Goal: Task Accomplishment & Management: Manage account settings

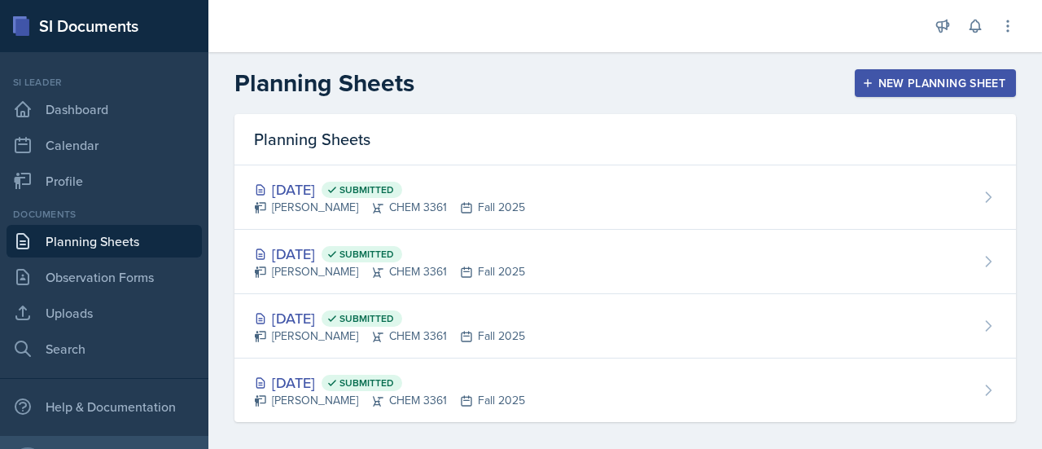
scroll to position [11, 0]
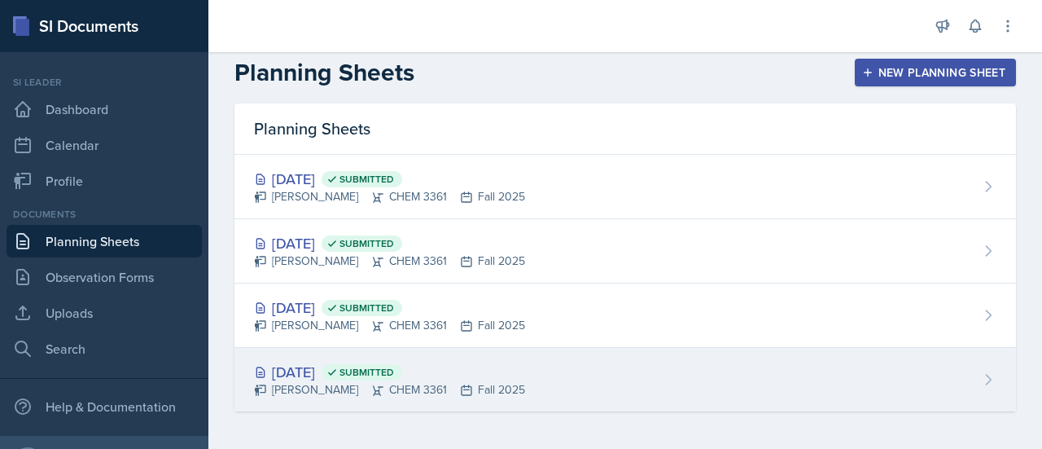
click at [563, 395] on div "[DATE] Submitted [PERSON_NAME] CHEM 3361 Fall 2025" at bounding box center [626, 380] width 782 height 64
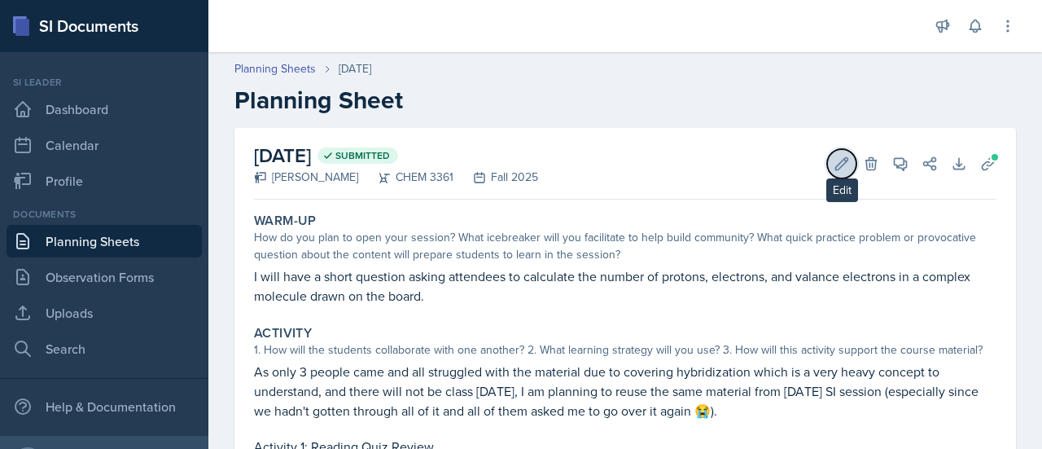
click at [827, 173] on button "Edit" at bounding box center [841, 163] width 29 height 29
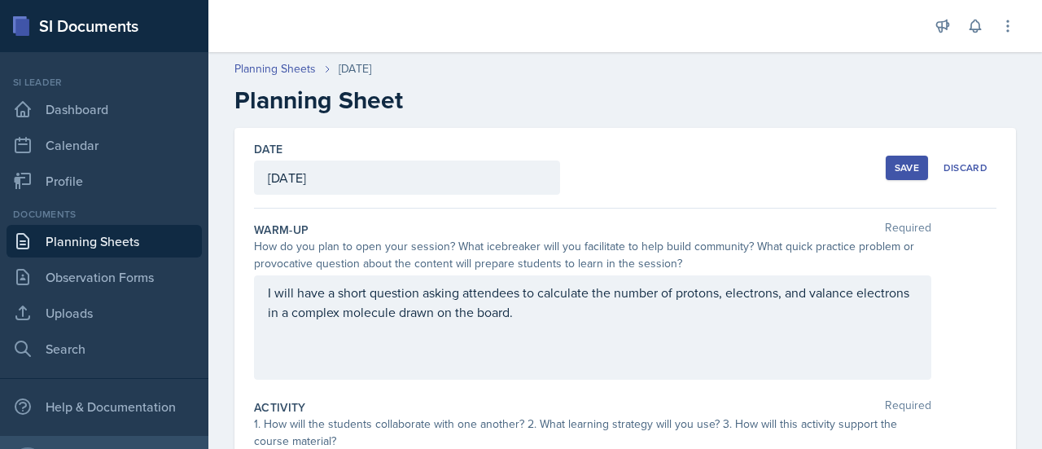
click at [362, 157] on div "Date [DATE]" at bounding box center [407, 168] width 306 height 54
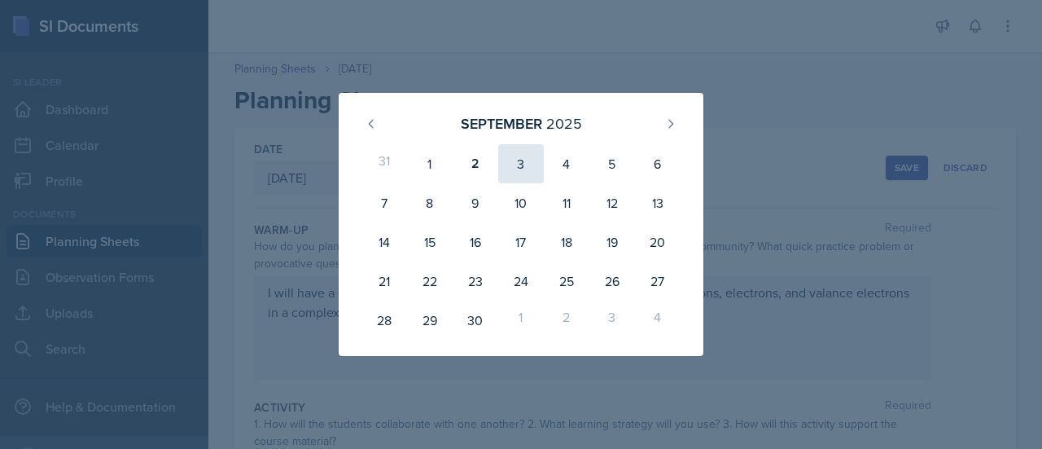
click at [526, 163] on div "3" at bounding box center [521, 163] width 46 height 39
type input "[DATE]"
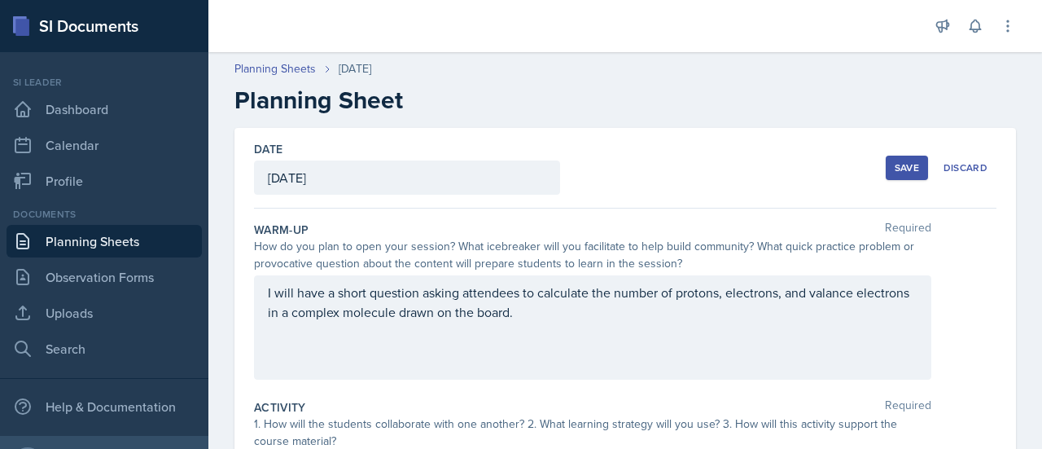
click at [895, 171] on div "Save" at bounding box center [907, 167] width 24 height 13
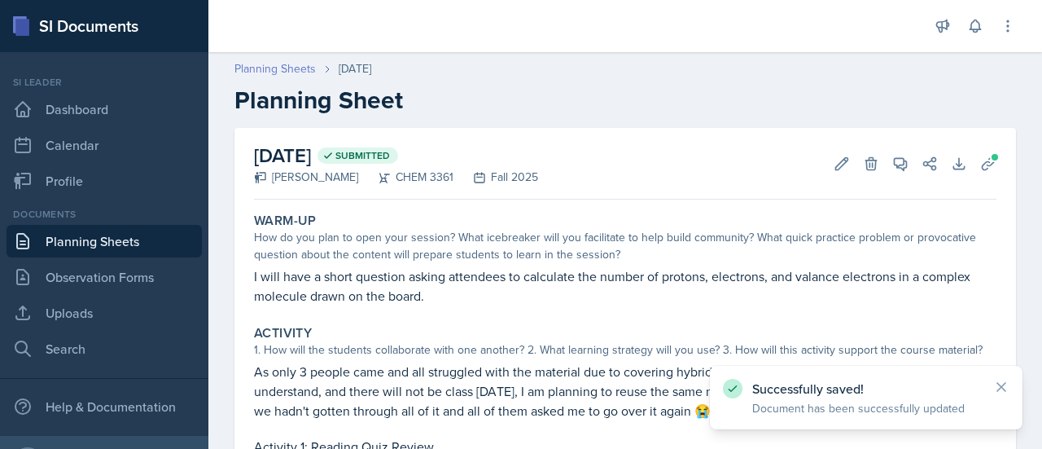
click at [293, 61] on link "Planning Sheets" at bounding box center [275, 68] width 81 height 17
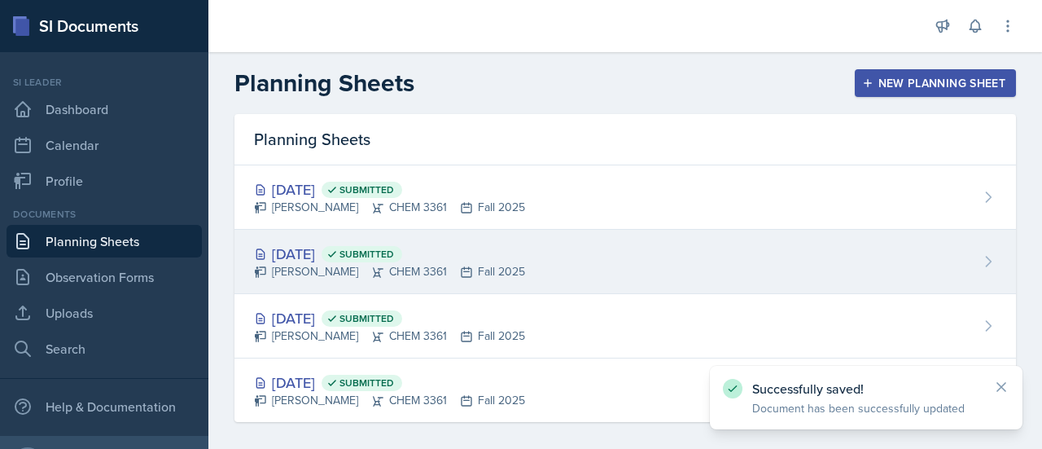
scroll to position [11, 0]
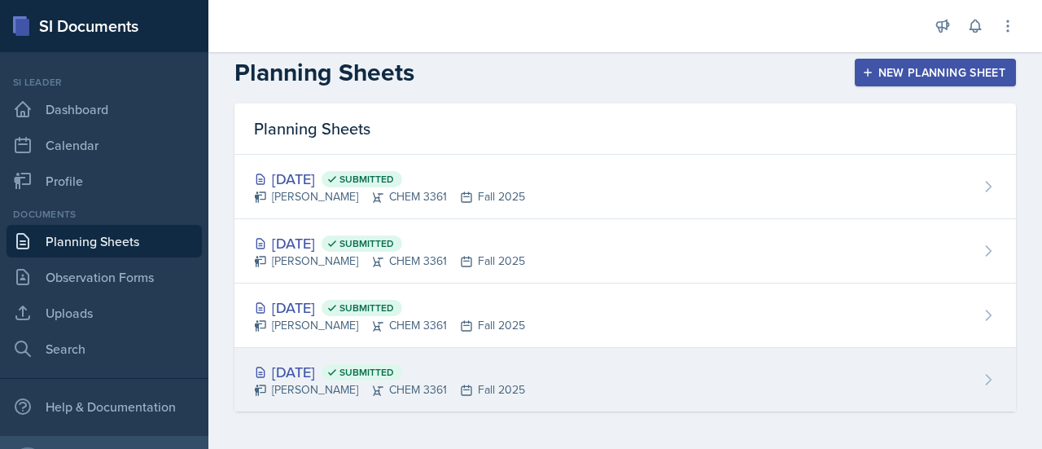
click at [549, 369] on div "[DATE] Submitted [PERSON_NAME] CHEM 3361 Fall 2025" at bounding box center [626, 380] width 782 height 64
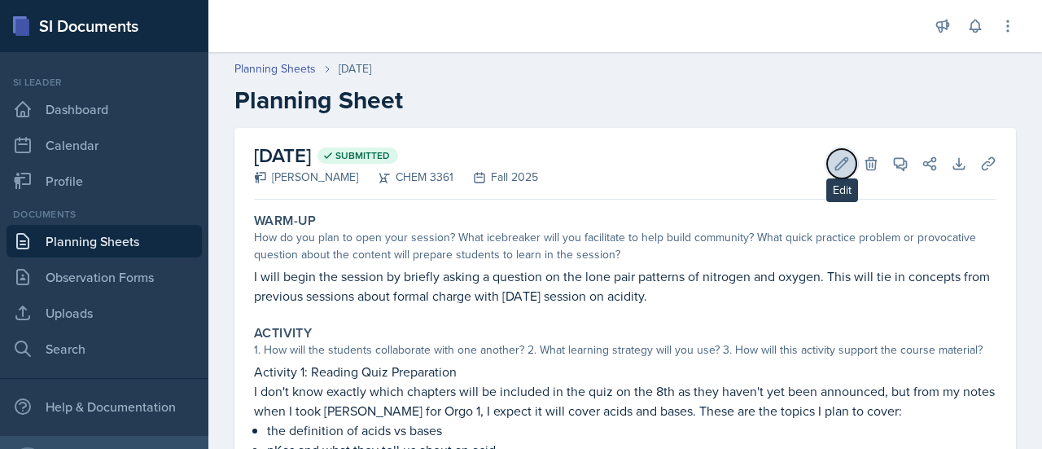
click at [836, 161] on icon at bounding box center [842, 163] width 12 height 12
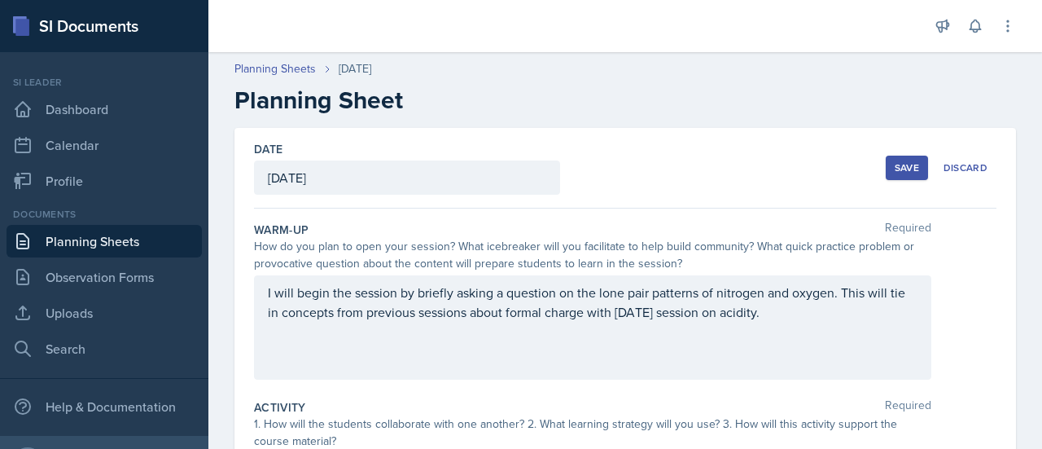
click at [340, 194] on div "Date [DATE] [DATE] 31 1 2 3 4 5 6 7 8 9 10 11 12 13 14 15 16 17 18 19 20 21 22 …" at bounding box center [625, 168] width 743 height 81
click at [340, 179] on div "[DATE]" at bounding box center [407, 177] width 306 height 34
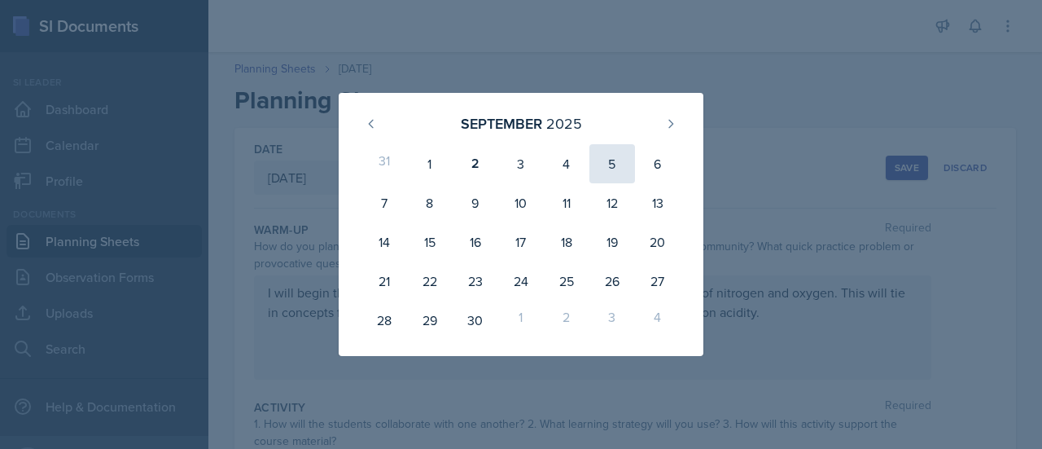
click at [612, 165] on div "5" at bounding box center [613, 163] width 46 height 39
type input "[DATE]"
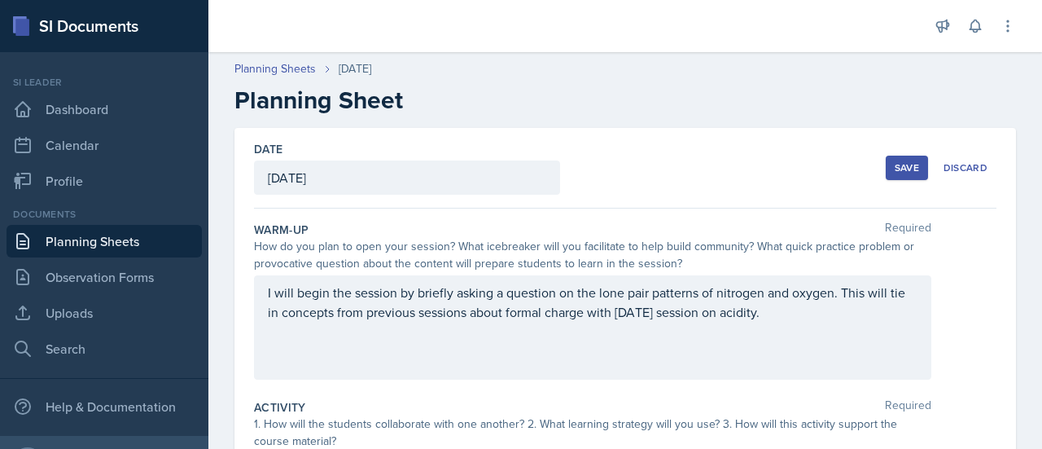
click at [891, 173] on button "Save" at bounding box center [907, 168] width 42 height 24
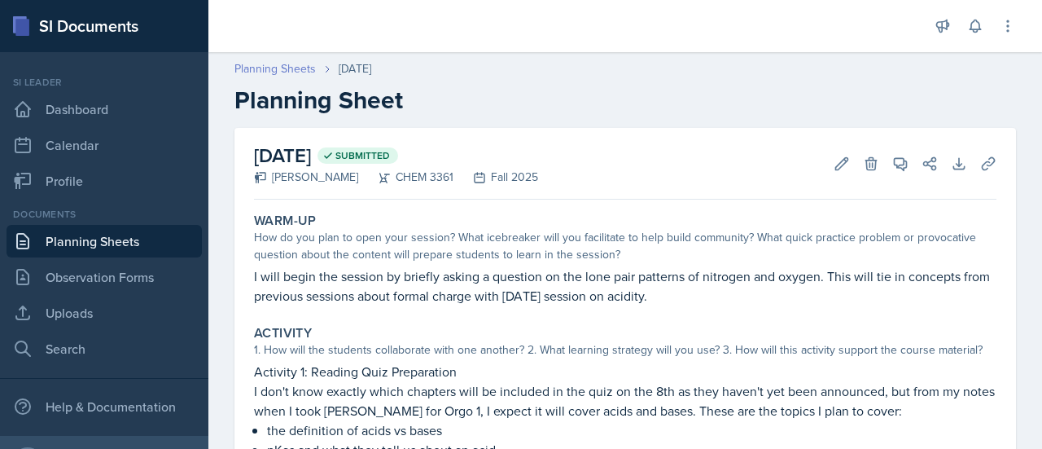
click at [293, 76] on link "Planning Sheets" at bounding box center [275, 68] width 81 height 17
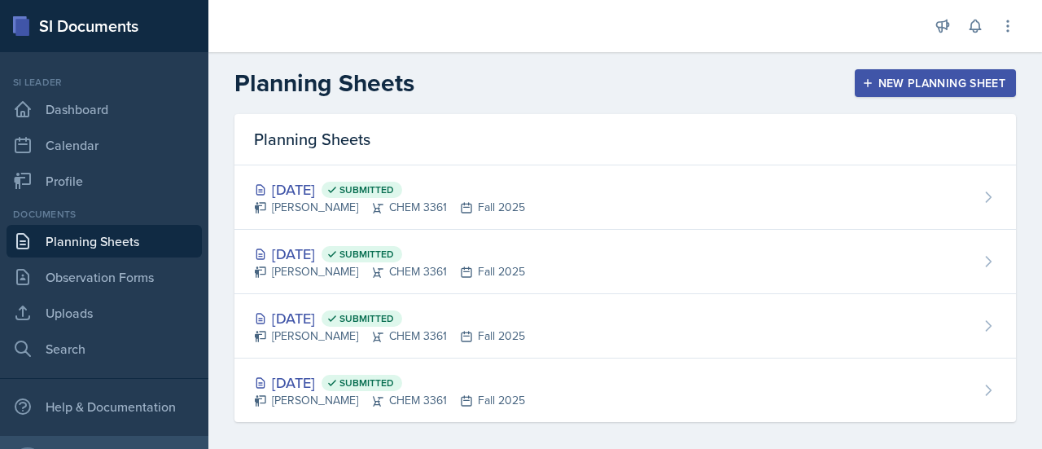
scroll to position [11, 0]
